Goal: Check status

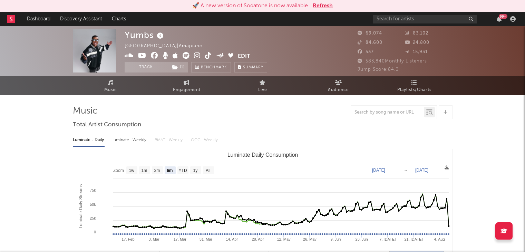
select select "6m"
click at [319, 4] on button "Refresh" at bounding box center [323, 6] width 20 height 8
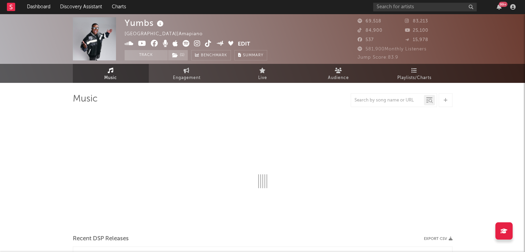
select select "6m"
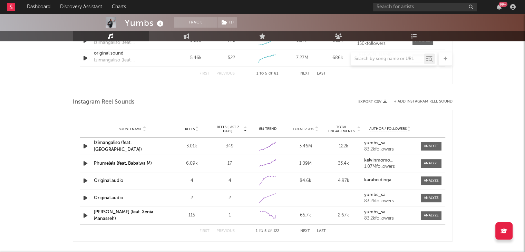
scroll to position [578, 0]
